Goal: Check status: Check status

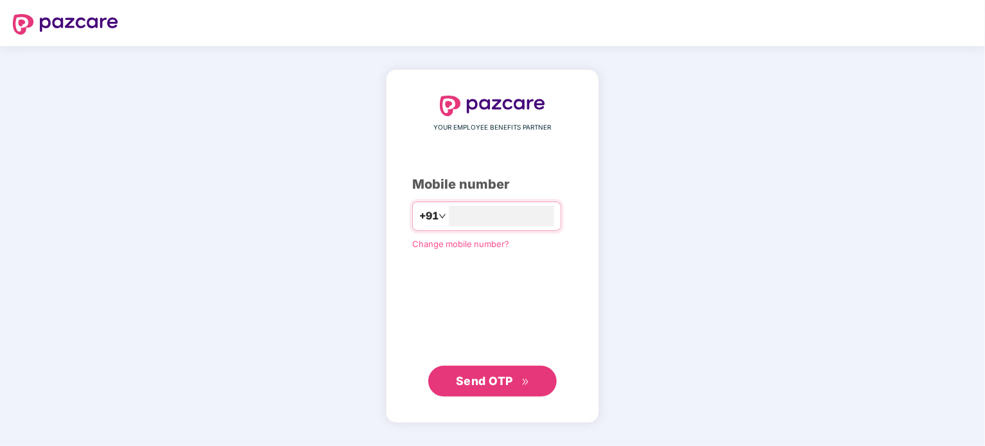
type input "*****"
click at [413, 295] on div "YOUR EMPLOYEE BENEFITS PARTNER Mobile number +91 Change mobile number? Send OTP" at bounding box center [492, 246] width 160 height 300
click at [518, 225] on input "number" at bounding box center [501, 216] width 105 height 21
type input "**********"
click at [485, 380] on span "Send OTP" at bounding box center [484, 380] width 57 height 13
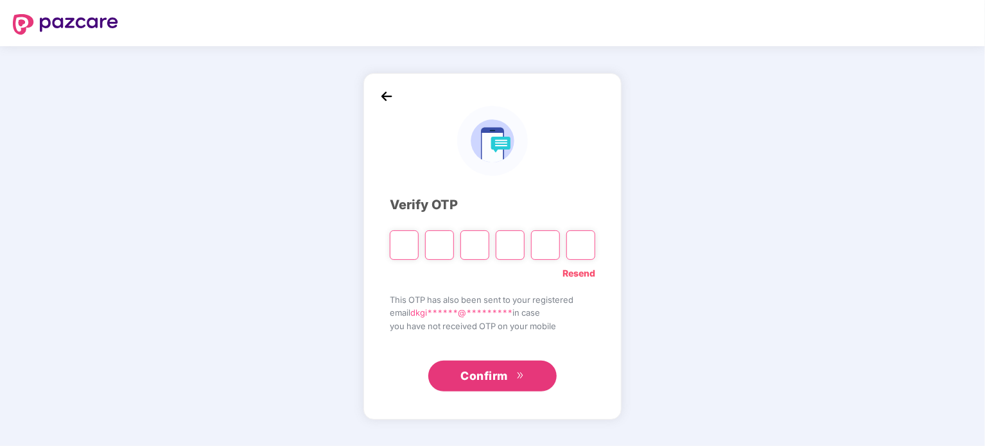
type input "*"
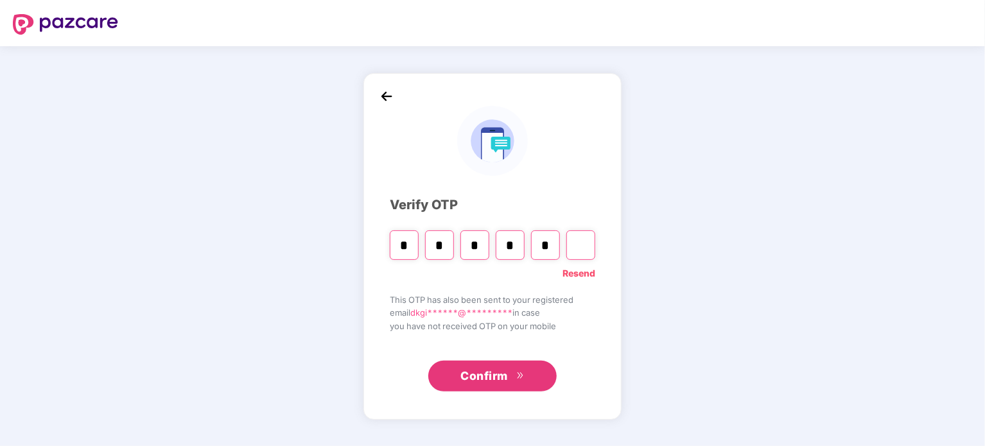
type input "*"
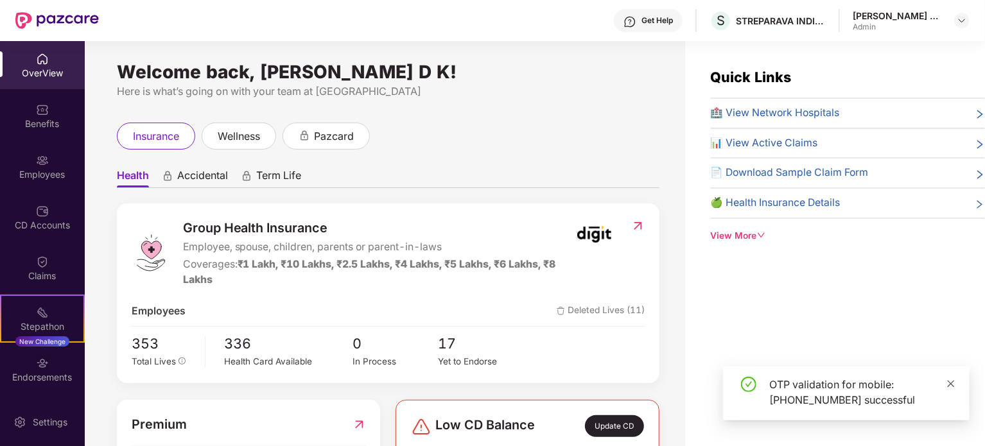
click at [950, 388] on span at bounding box center [950, 383] width 9 height 11
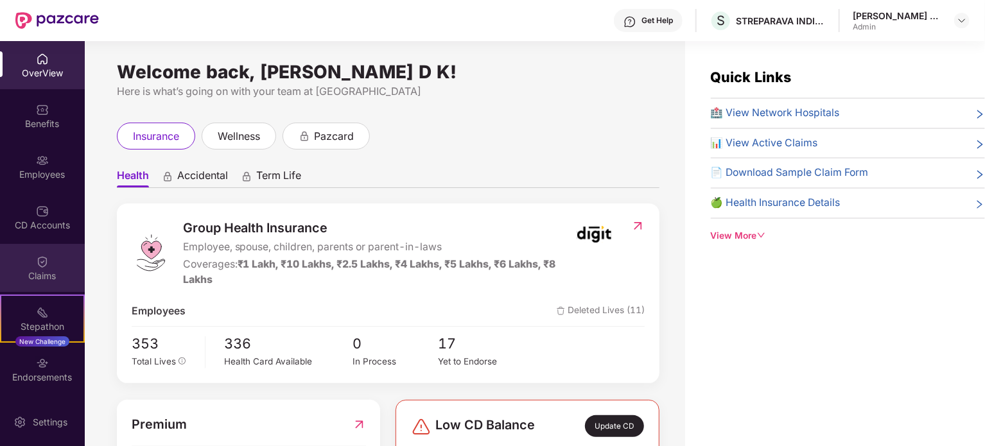
click at [42, 265] on img at bounding box center [42, 261] width 13 height 13
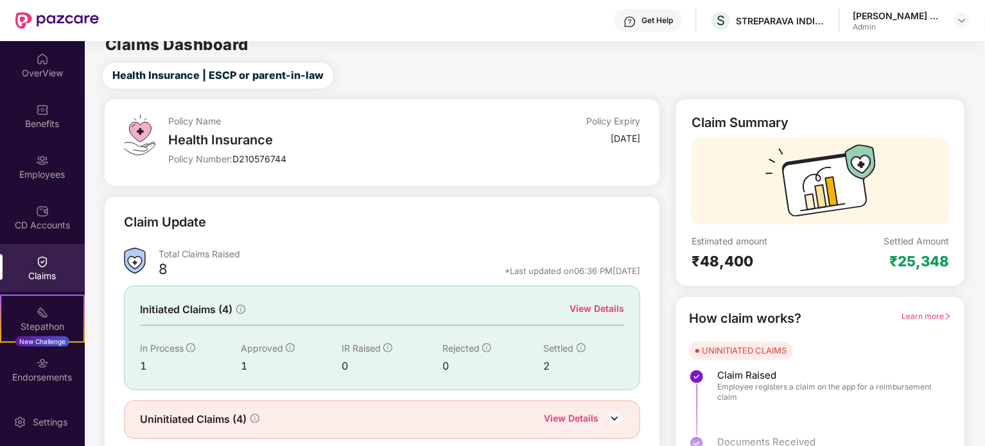
scroll to position [56, 0]
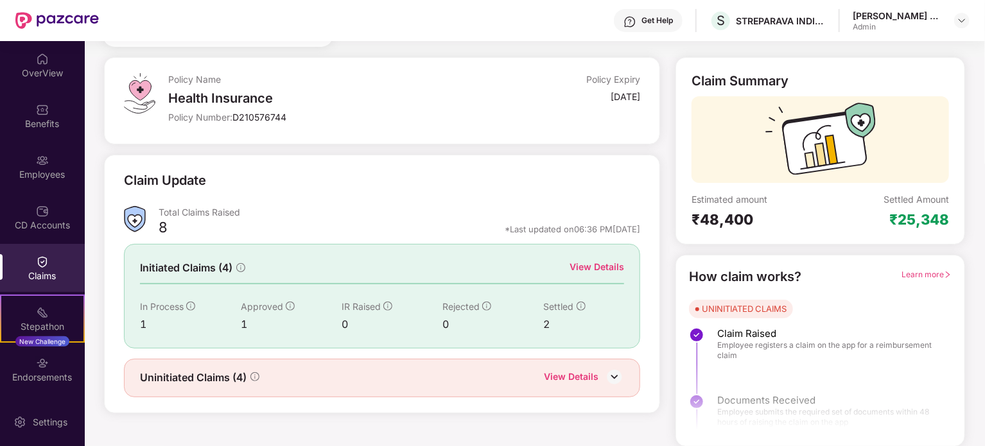
click at [603, 371] on div "View Details" at bounding box center [584, 378] width 80 height 17
click at [614, 371] on img at bounding box center [614, 376] width 19 height 19
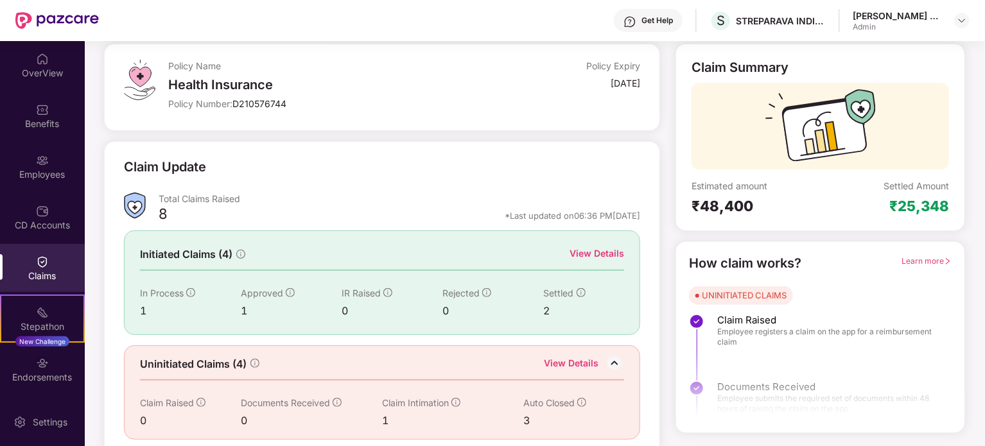
scroll to position [77, 0]
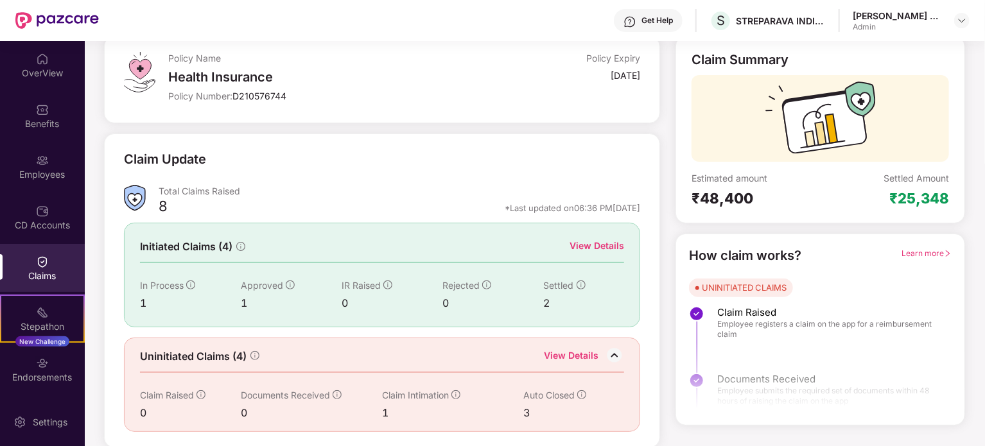
click at [578, 394] on icon "info-circle" at bounding box center [581, 394] width 9 height 9
click at [578, 350] on div "View Details" at bounding box center [571, 357] width 55 height 17
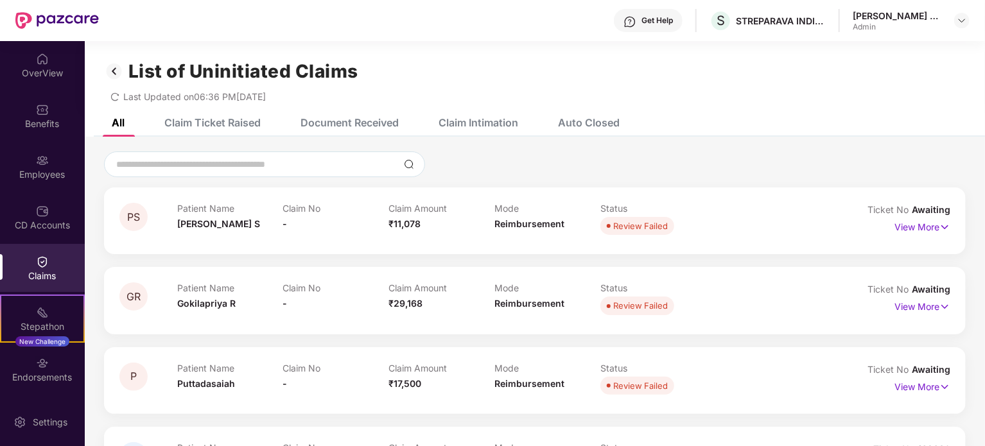
click at [112, 69] on img at bounding box center [114, 71] width 21 height 22
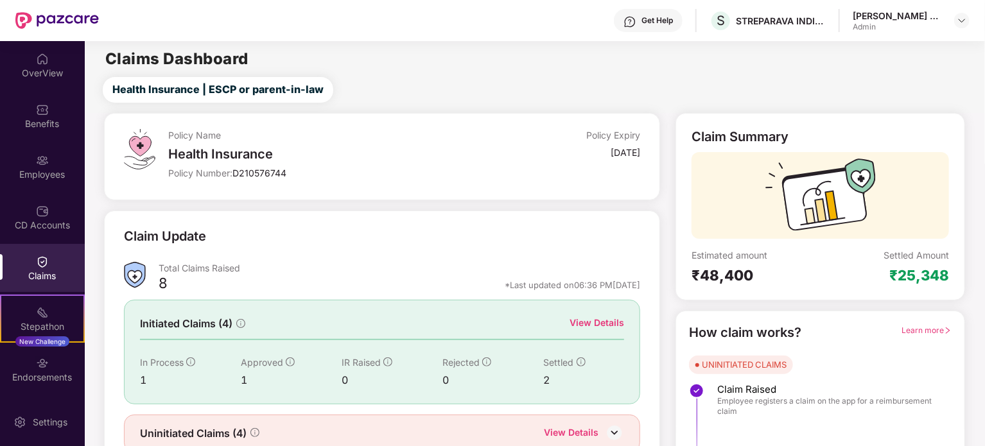
click at [601, 320] on div "View Details" at bounding box center [596, 323] width 55 height 14
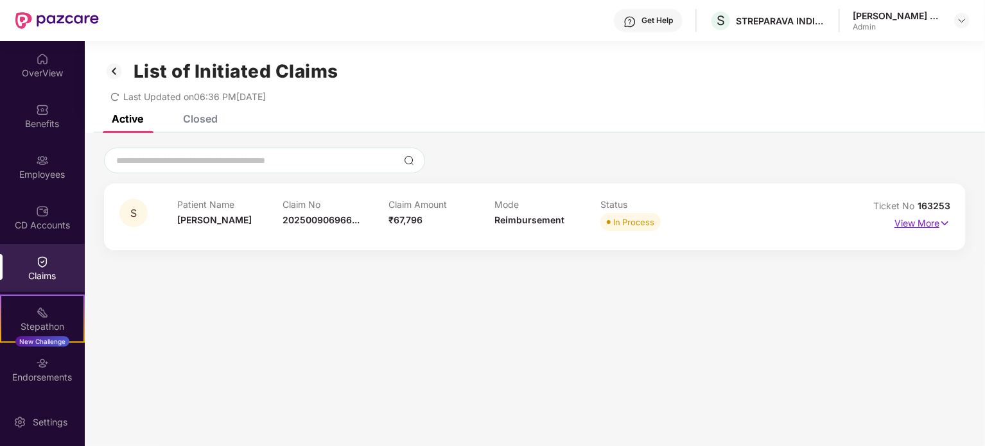
click at [906, 223] on p "View More" at bounding box center [922, 221] width 56 height 17
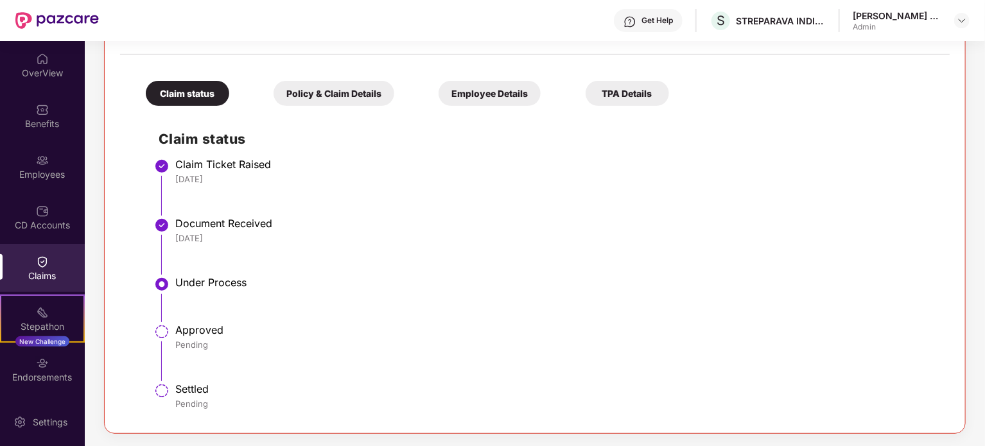
scroll to position [178, 0]
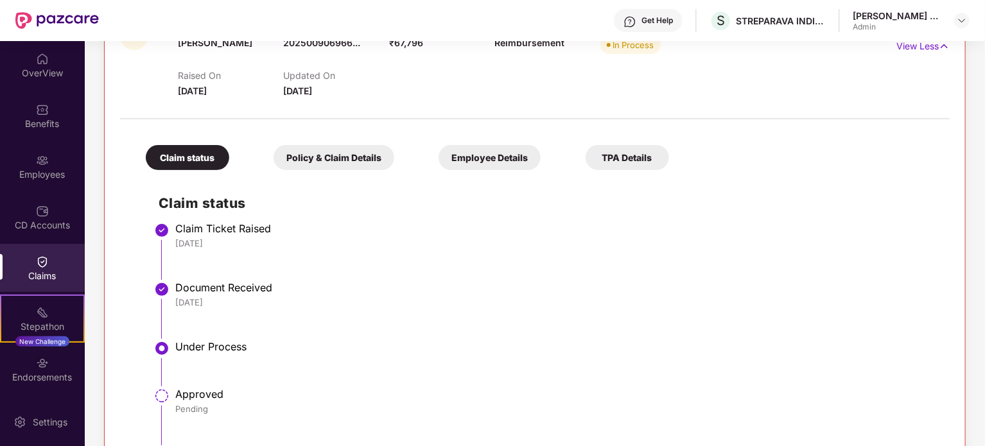
click at [357, 161] on div "Policy & Claim Details" at bounding box center [333, 157] width 121 height 25
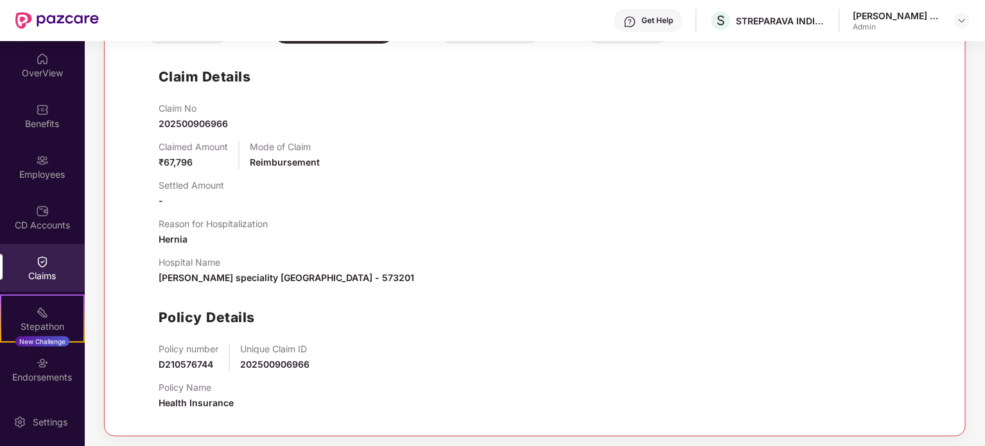
scroll to position [306, 0]
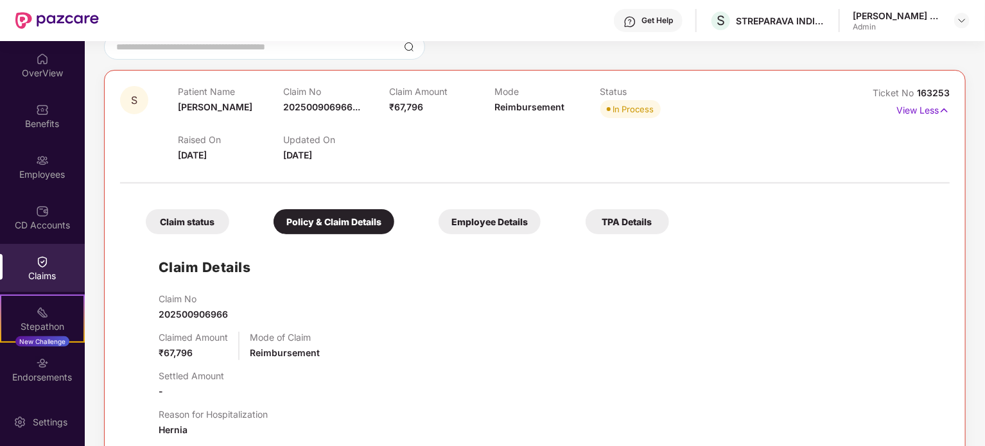
click at [470, 225] on div "Employee Details" at bounding box center [489, 221] width 102 height 25
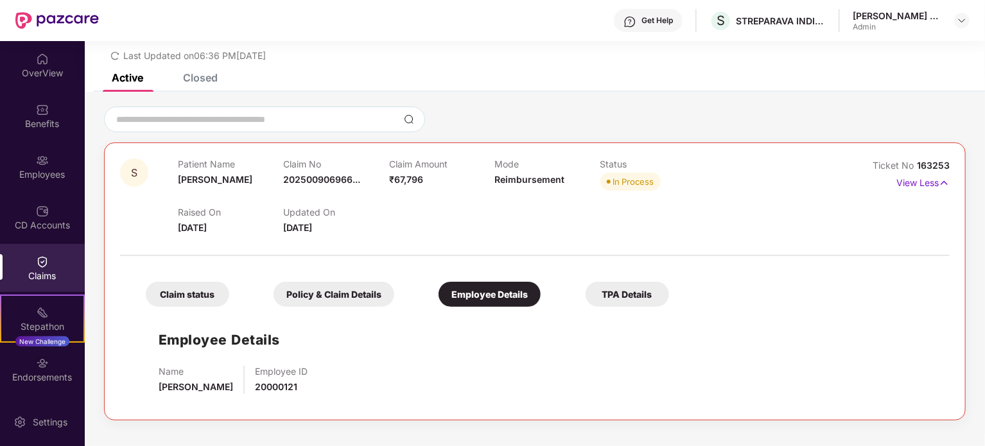
click at [625, 289] on div "TPA Details" at bounding box center [626, 294] width 83 height 25
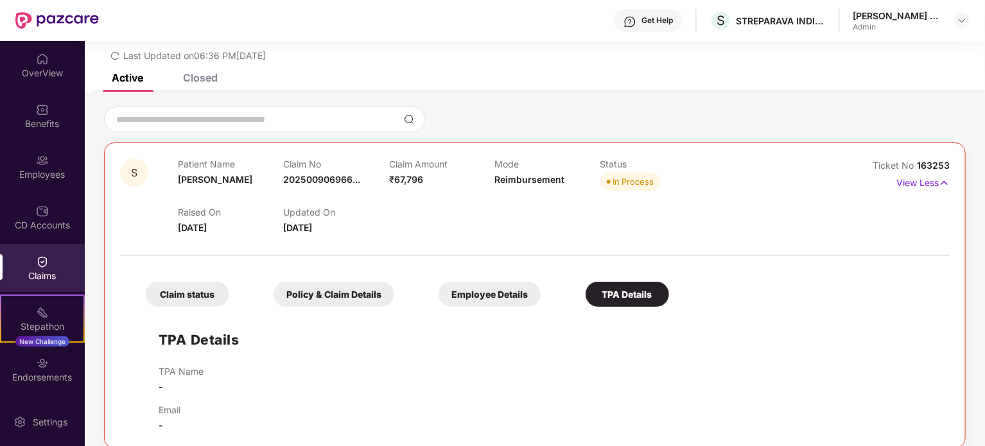
scroll to position [56, 0]
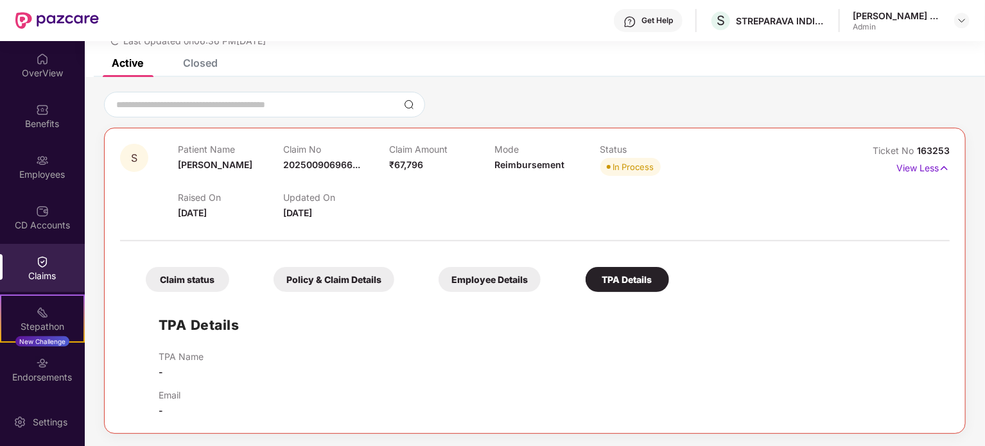
click at [212, 279] on div "Claim status" at bounding box center [187, 279] width 83 height 25
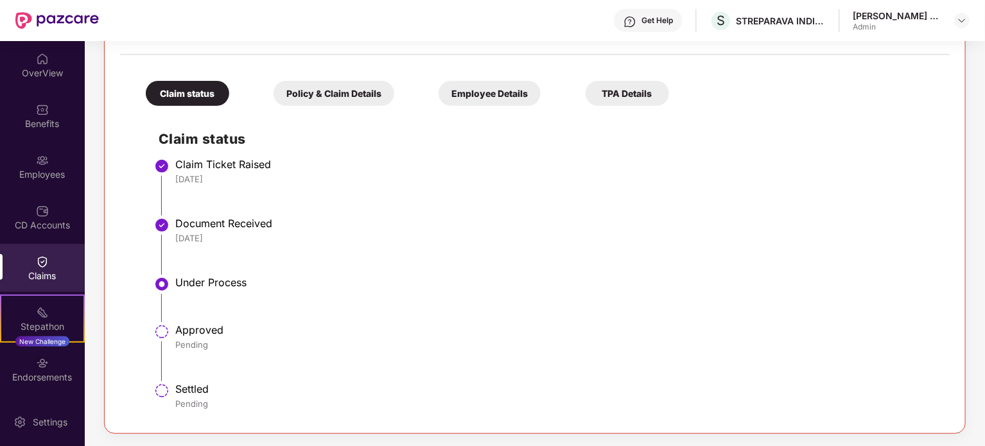
scroll to position [0, 0]
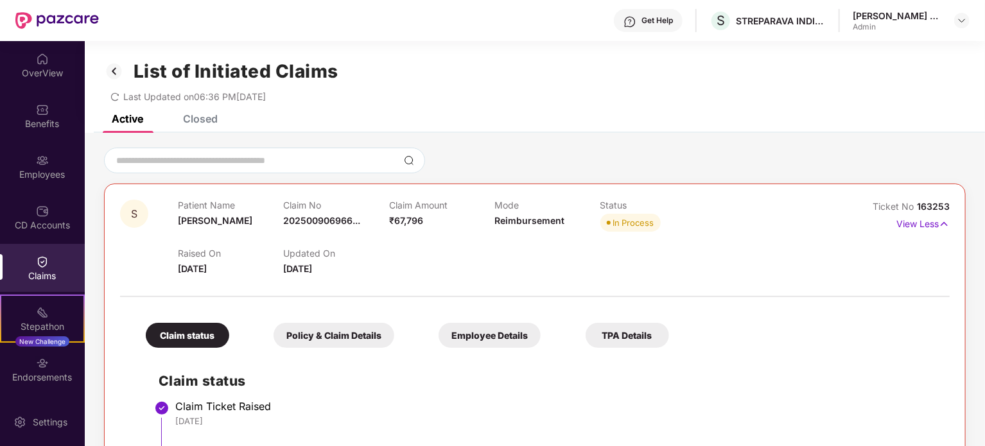
click at [211, 124] on div "Closed" at bounding box center [200, 118] width 35 height 13
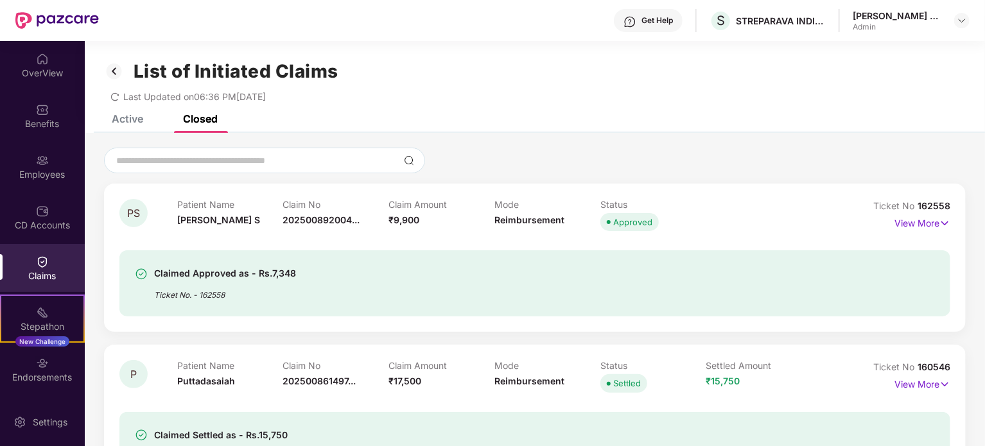
click at [116, 71] on img at bounding box center [114, 71] width 21 height 22
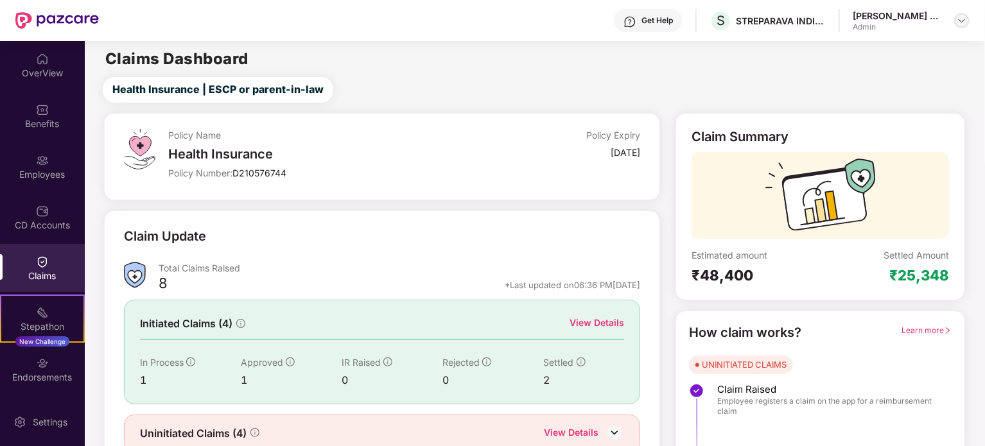
click at [962, 23] on img at bounding box center [961, 20] width 10 height 10
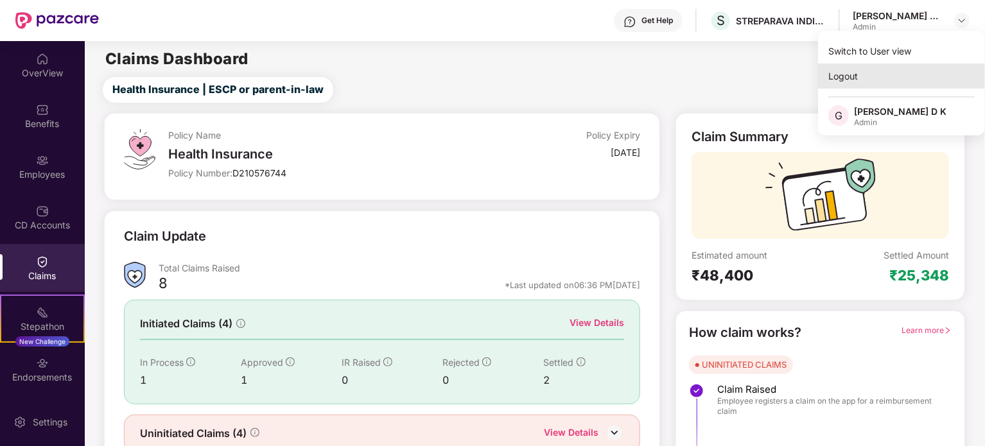
click at [857, 76] on div "Logout" at bounding box center [901, 76] width 167 height 25
